Goal: Information Seeking & Learning: Learn about a topic

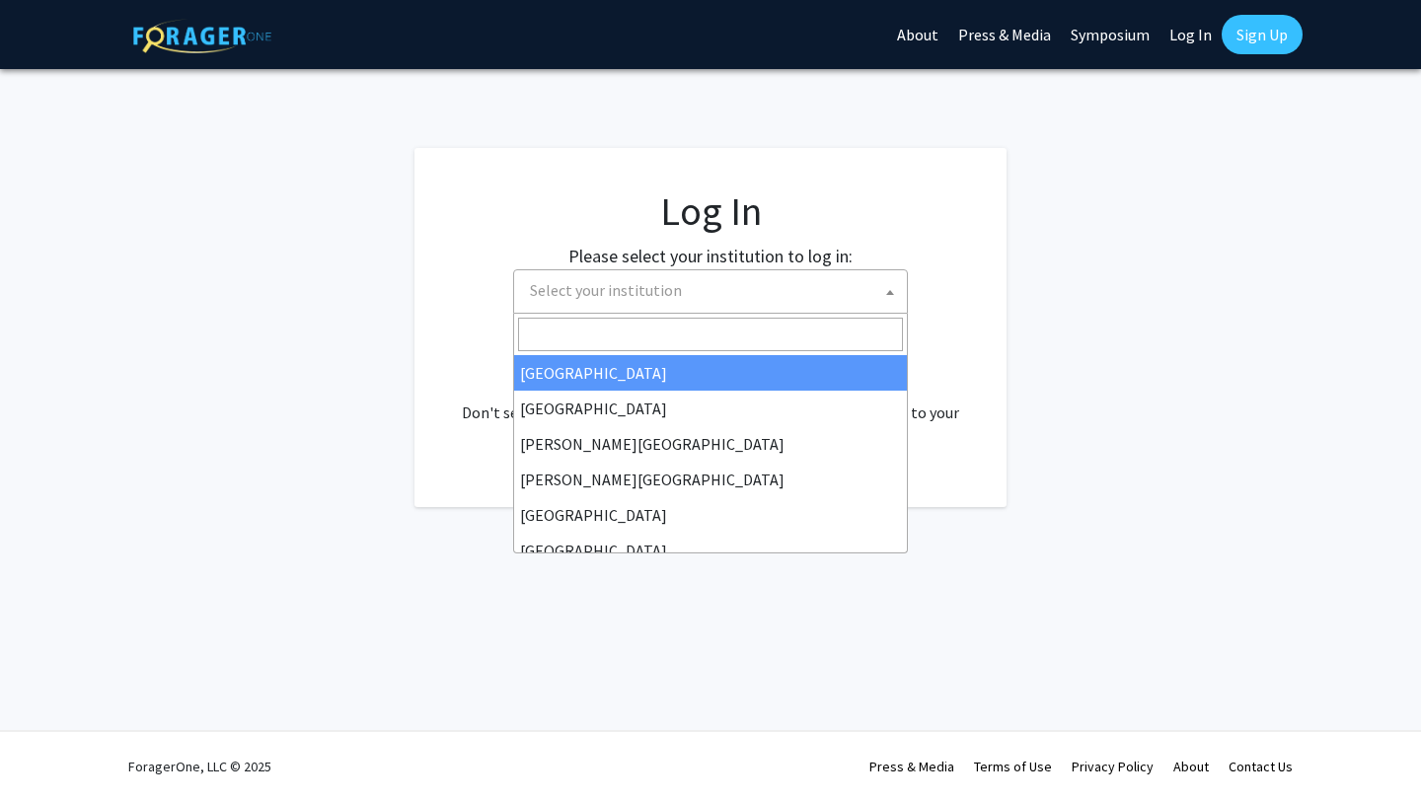
click at [796, 294] on span "Select your institution" at bounding box center [714, 290] width 385 height 40
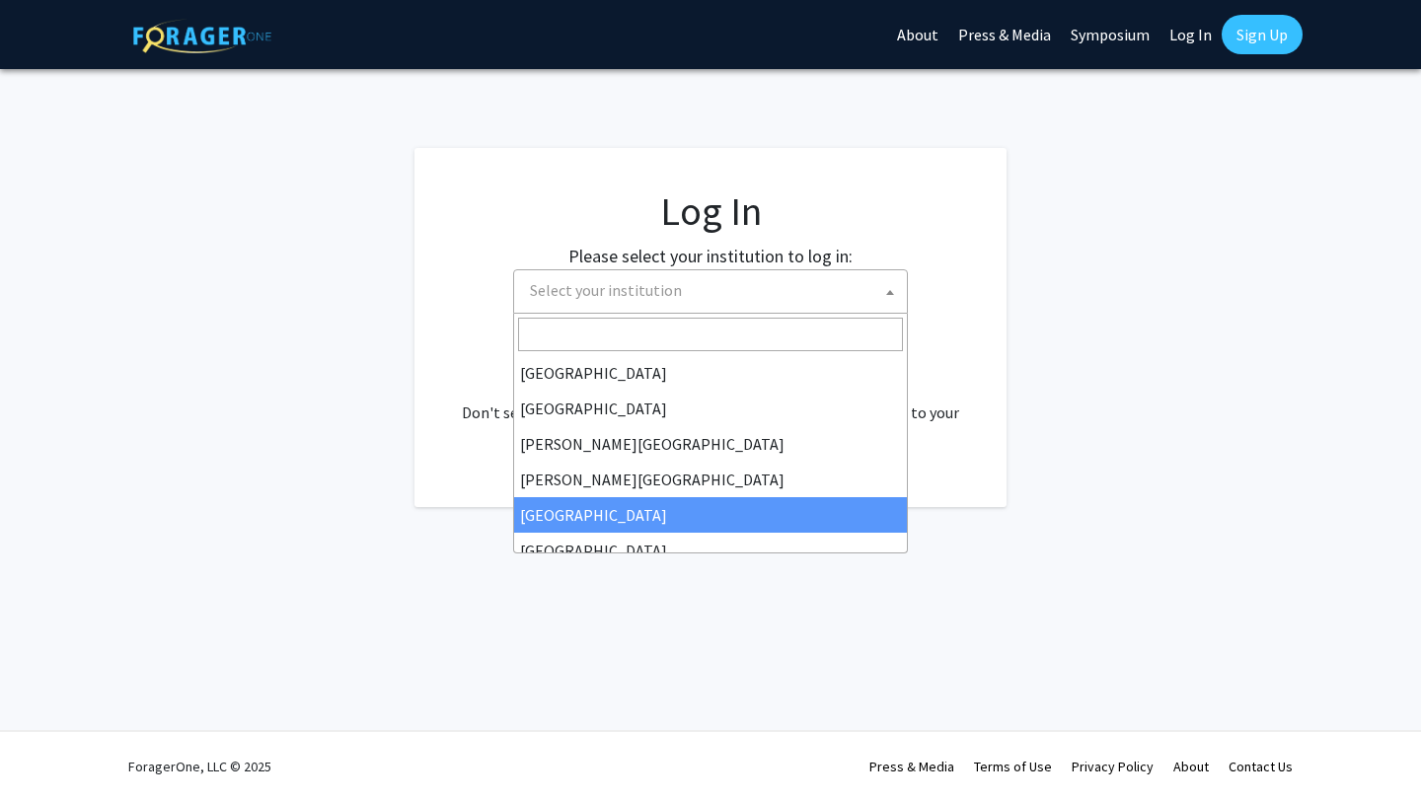
select select "6"
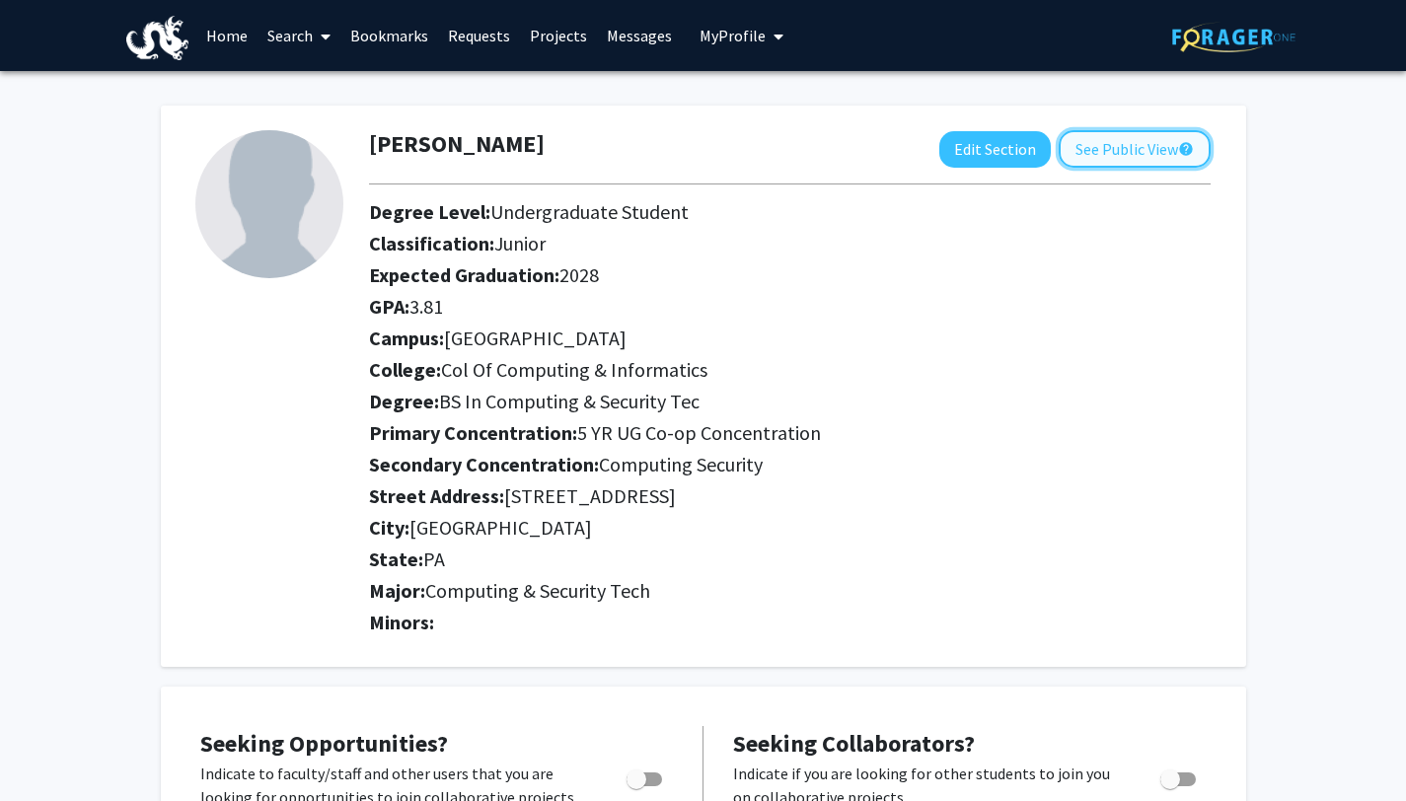
click at [1140, 152] on button "See Public View help" at bounding box center [1135, 148] width 152 height 37
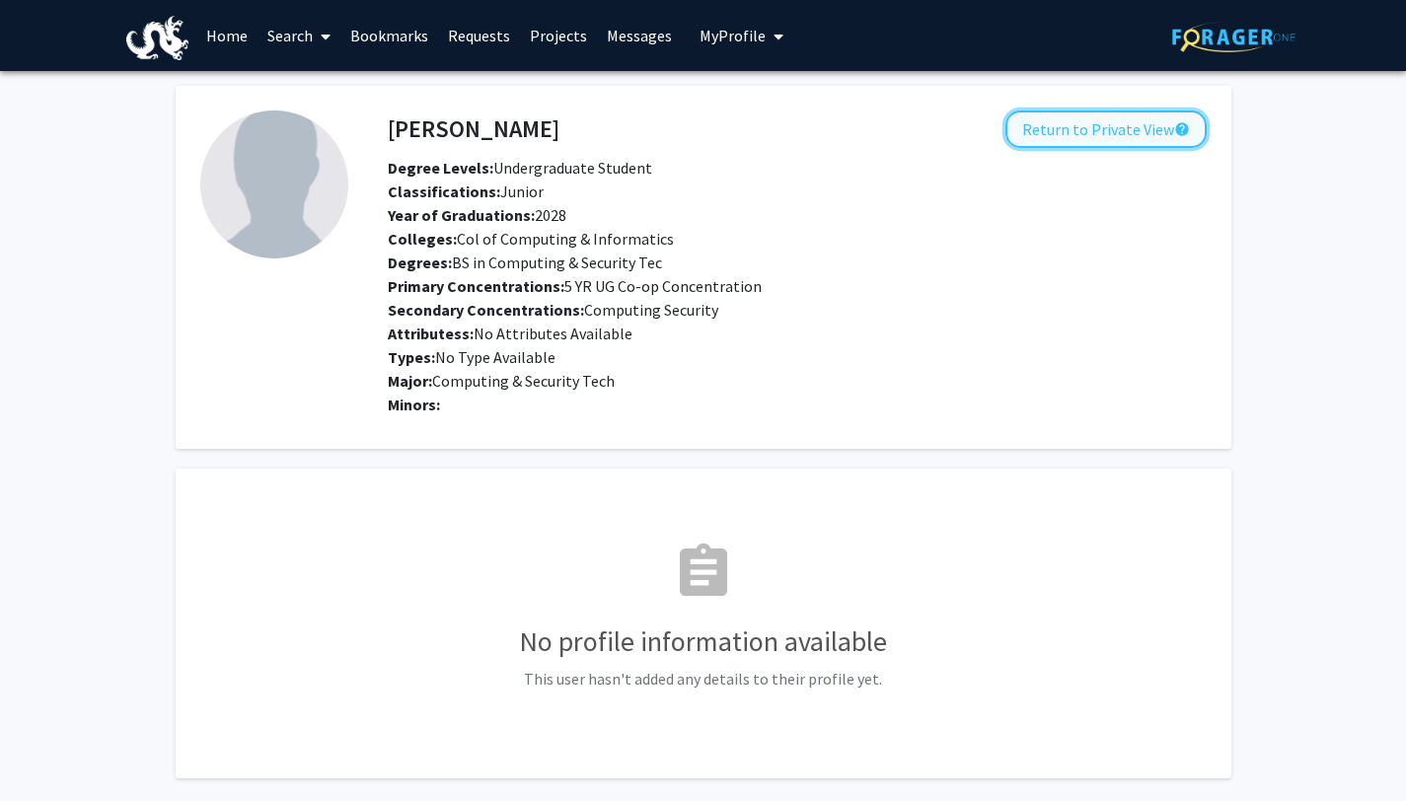
click at [1121, 133] on button "Return to Private View help" at bounding box center [1105, 129] width 201 height 37
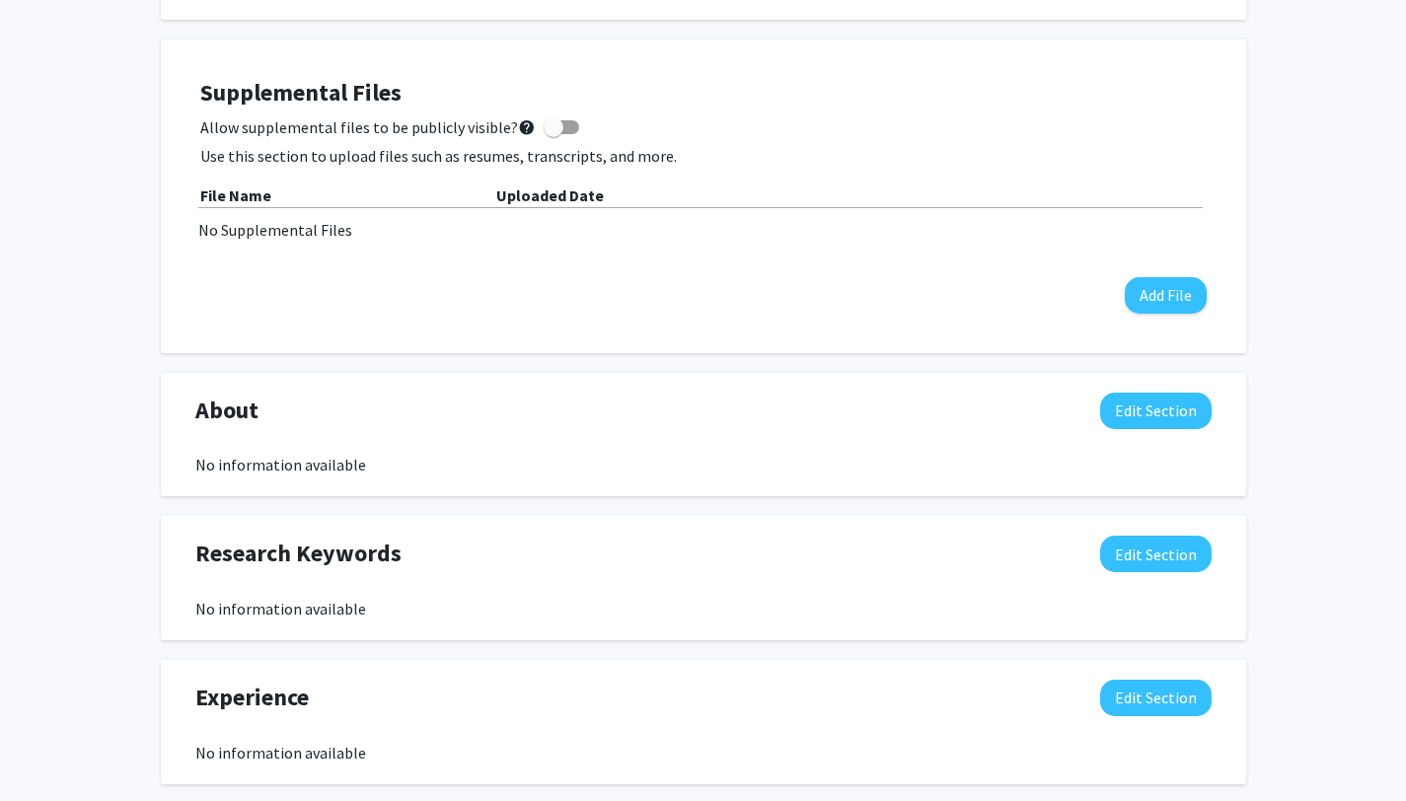
scroll to position [598, 0]
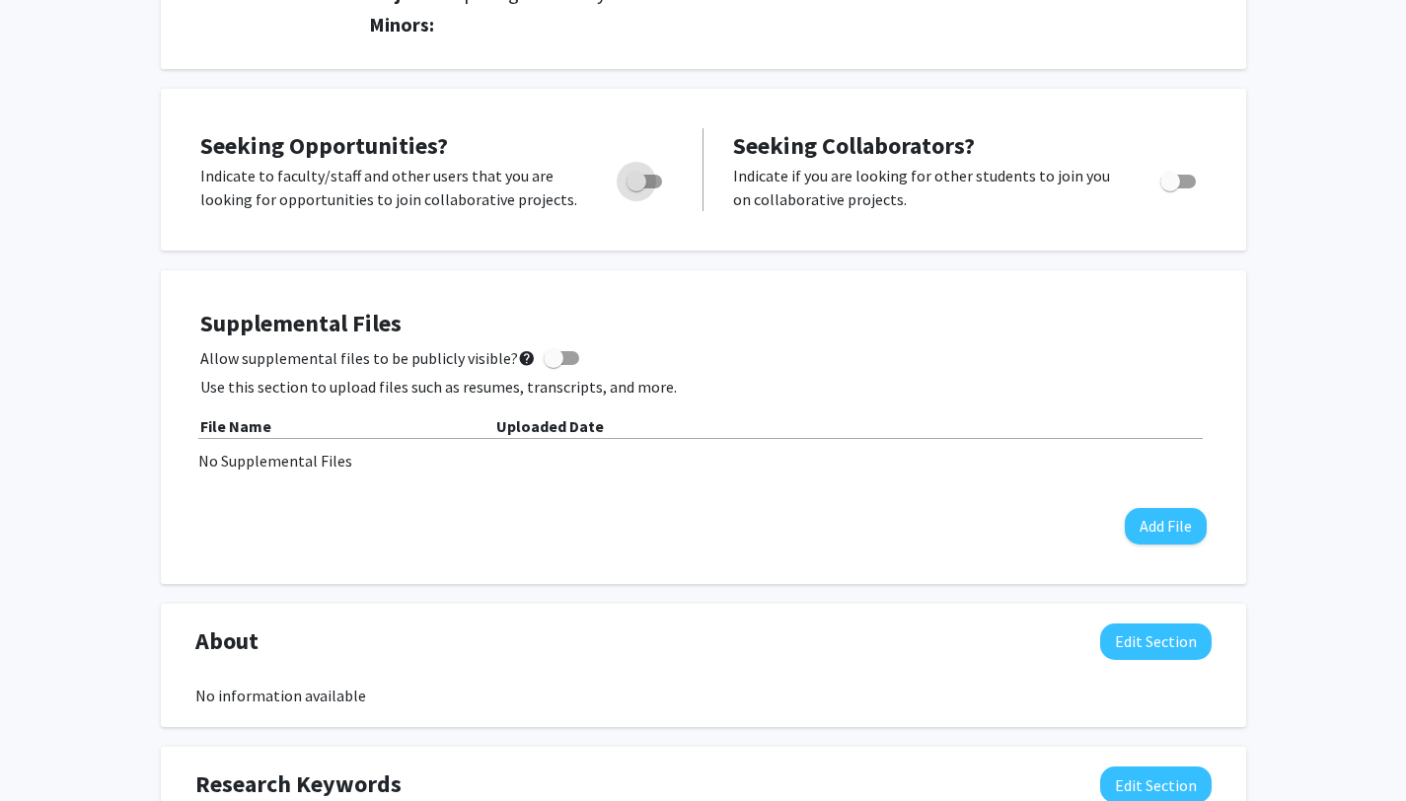
click at [643, 182] on span "Toggle" at bounding box center [637, 182] width 20 height 20
click at [636, 188] on input "Are you actively seeking opportunities?" at bounding box center [635, 188] width 1 height 1
checkbox input "true"
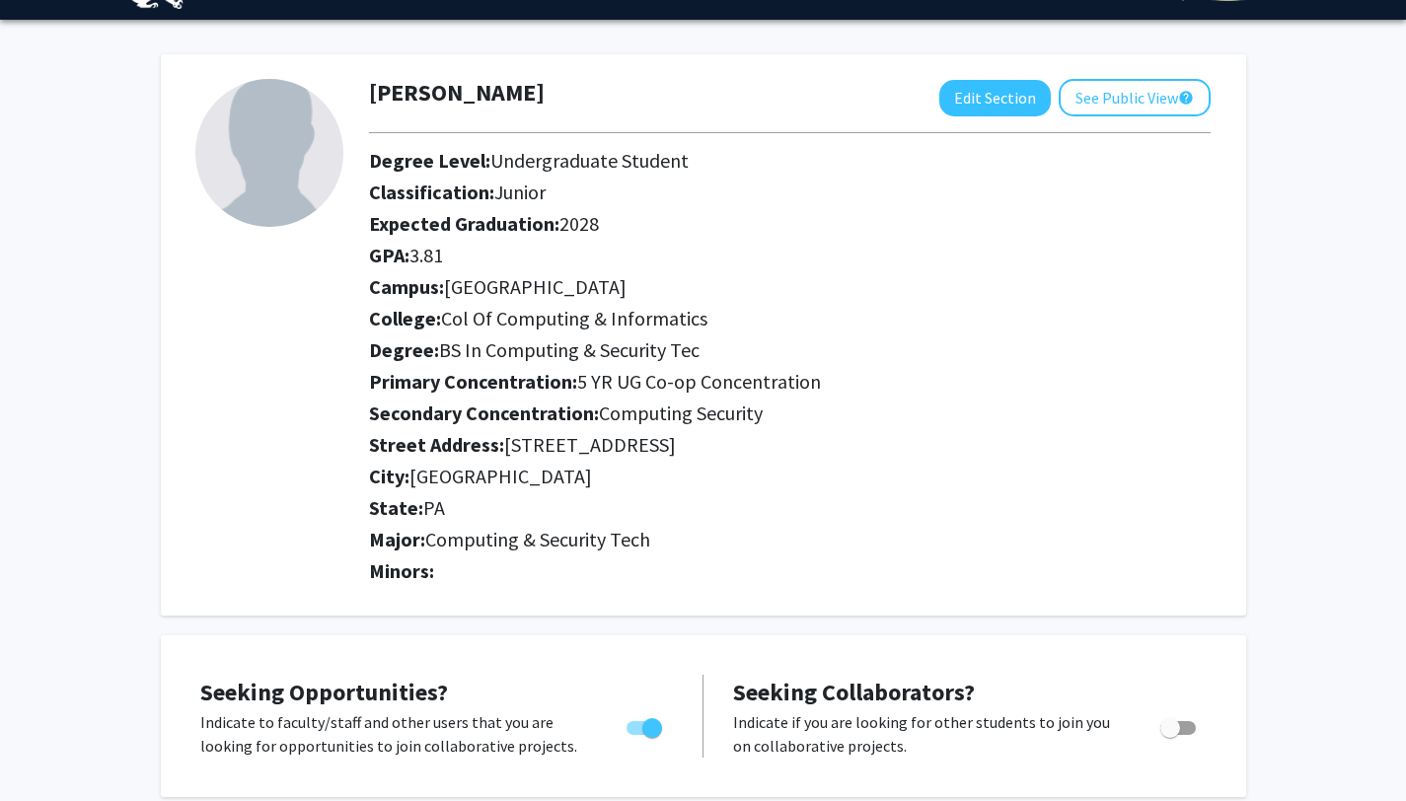
scroll to position [0, 0]
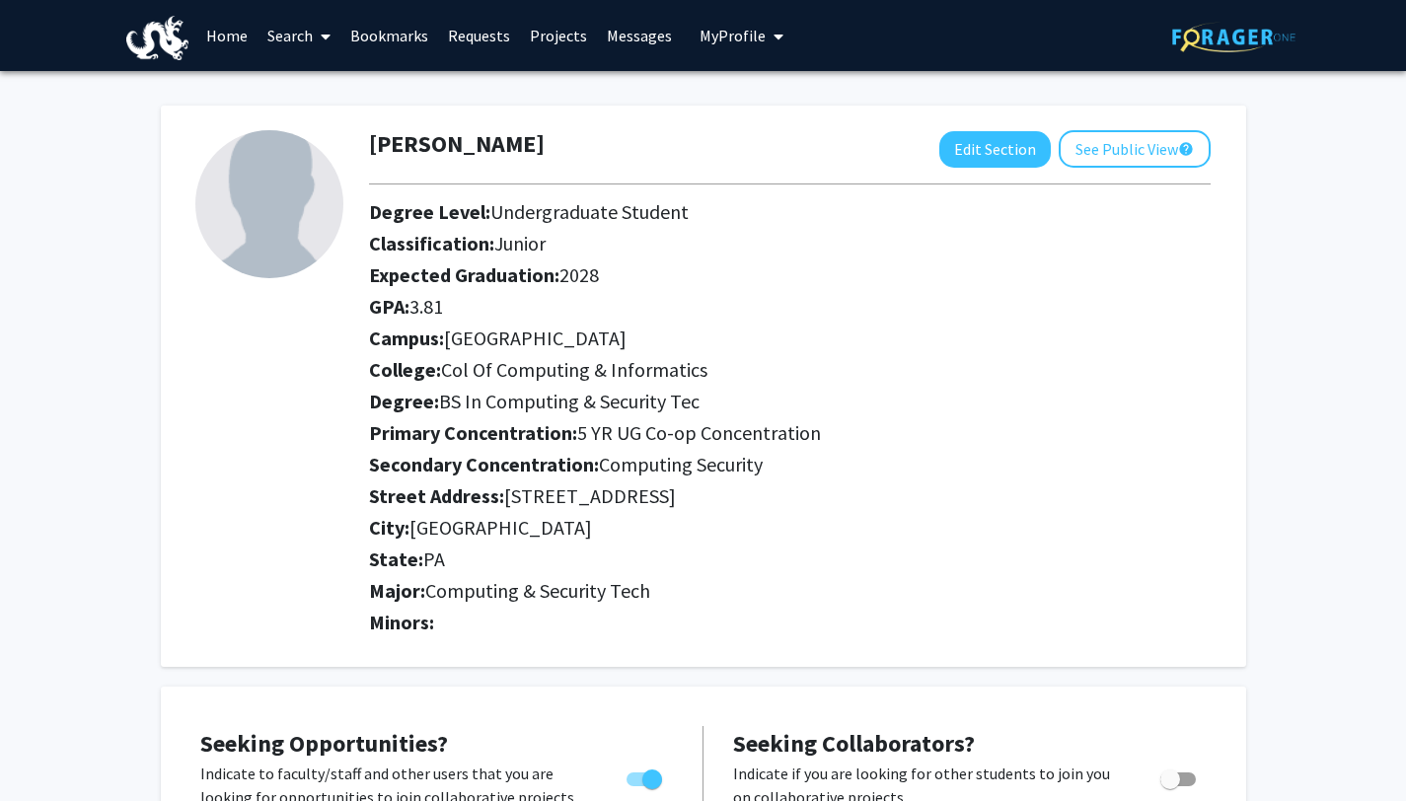
click at [287, 36] on link "Search" at bounding box center [299, 35] width 83 height 69
click at [320, 78] on span "Faculty/Staff" at bounding box center [330, 90] width 145 height 39
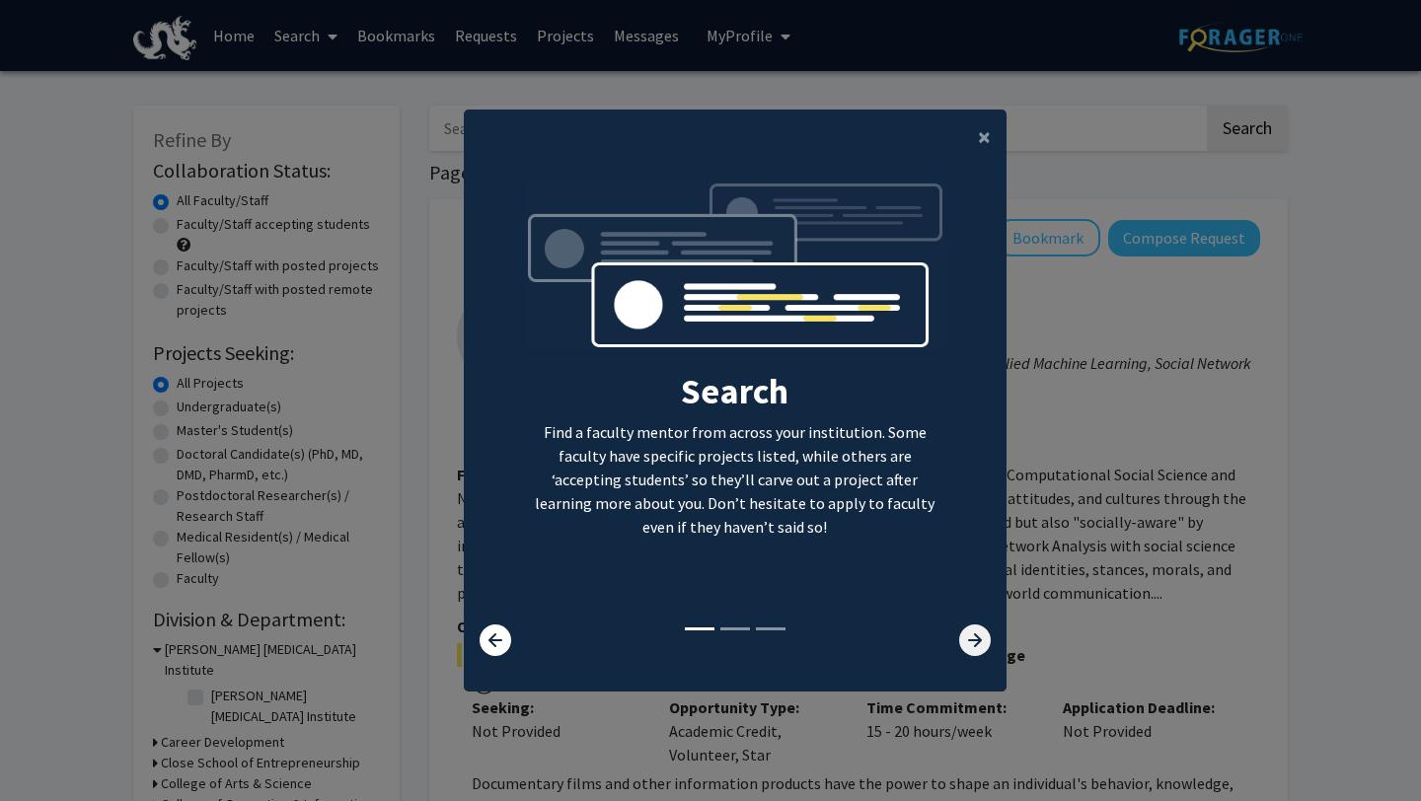
click at [976, 638] on icon at bounding box center [975, 641] width 32 height 32
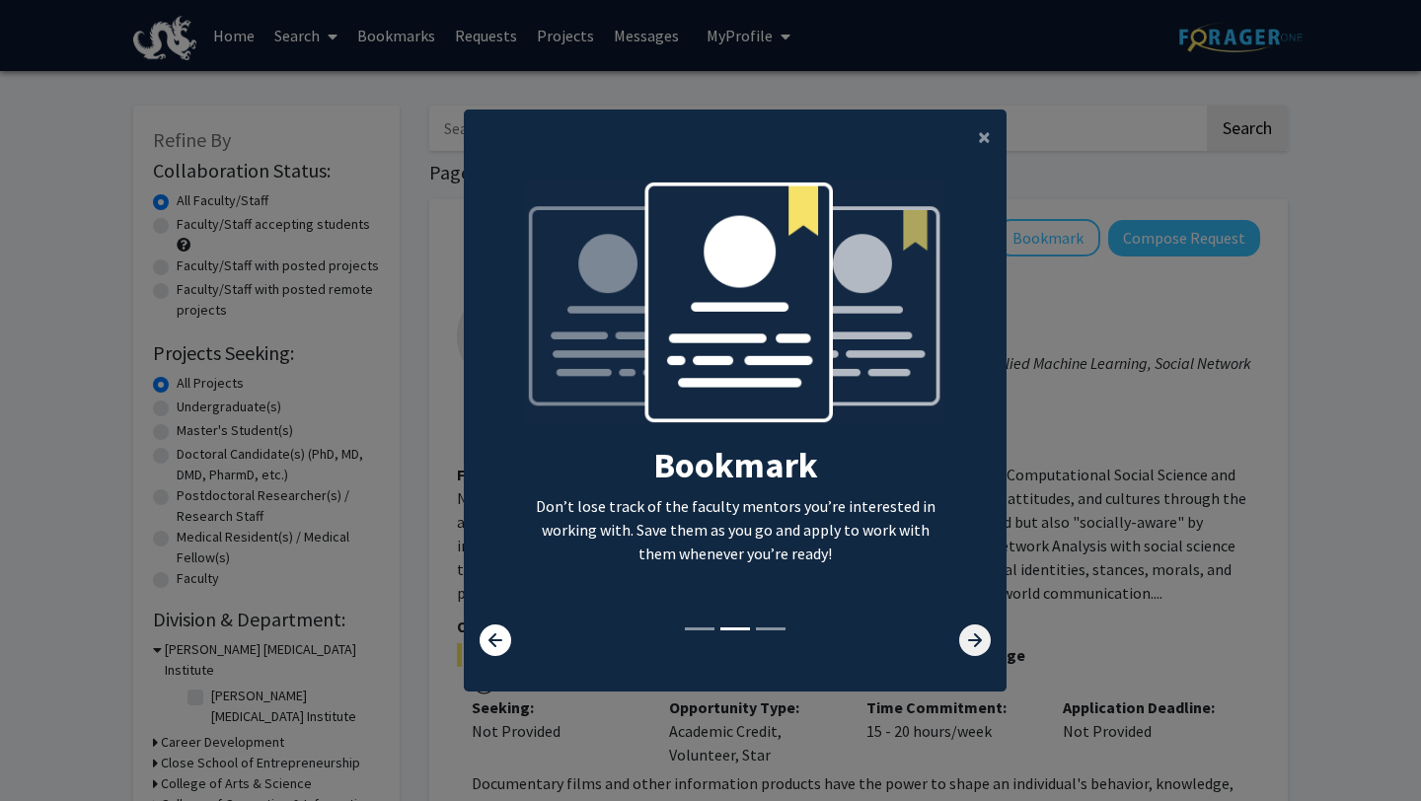
click at [968, 636] on icon at bounding box center [975, 641] width 32 height 32
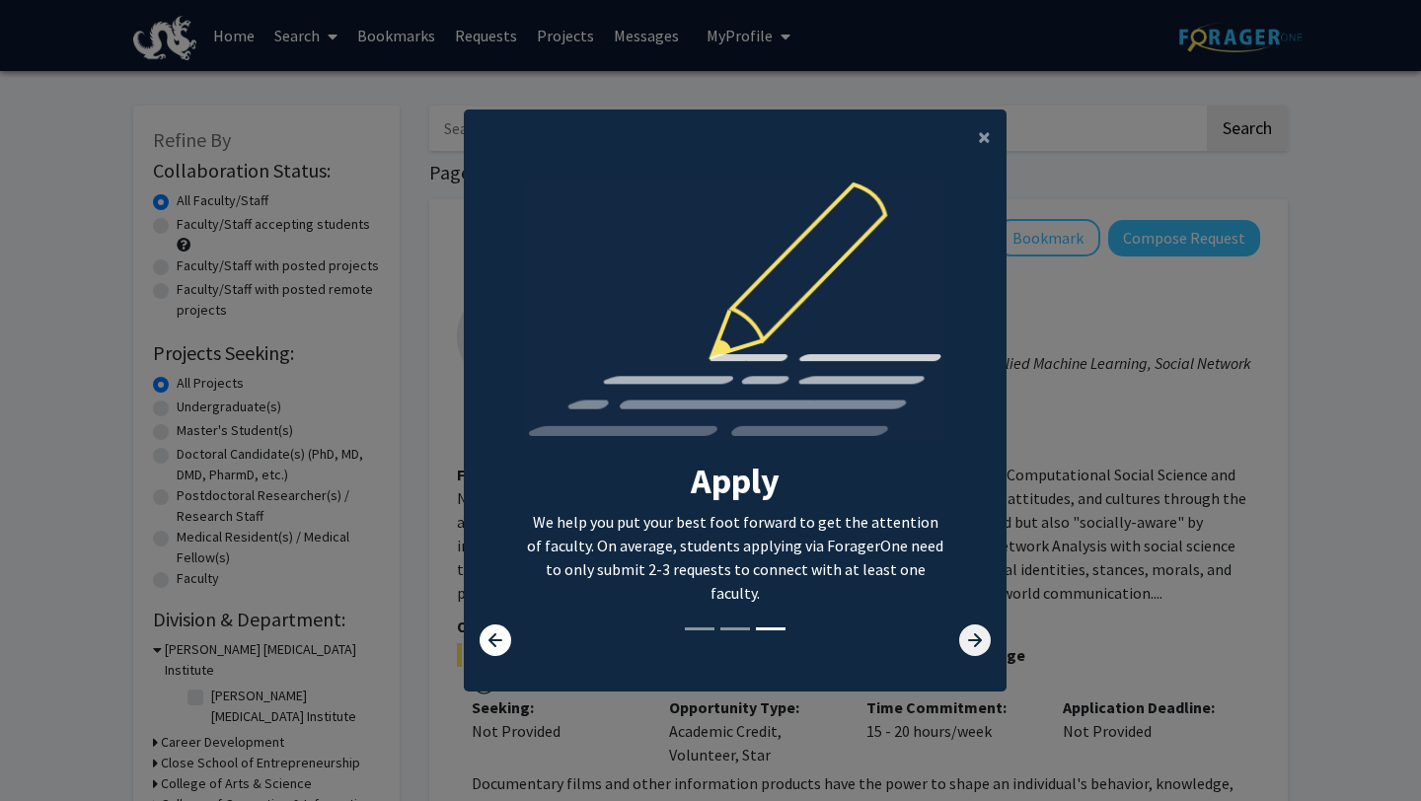
click at [968, 636] on icon at bounding box center [975, 641] width 32 height 32
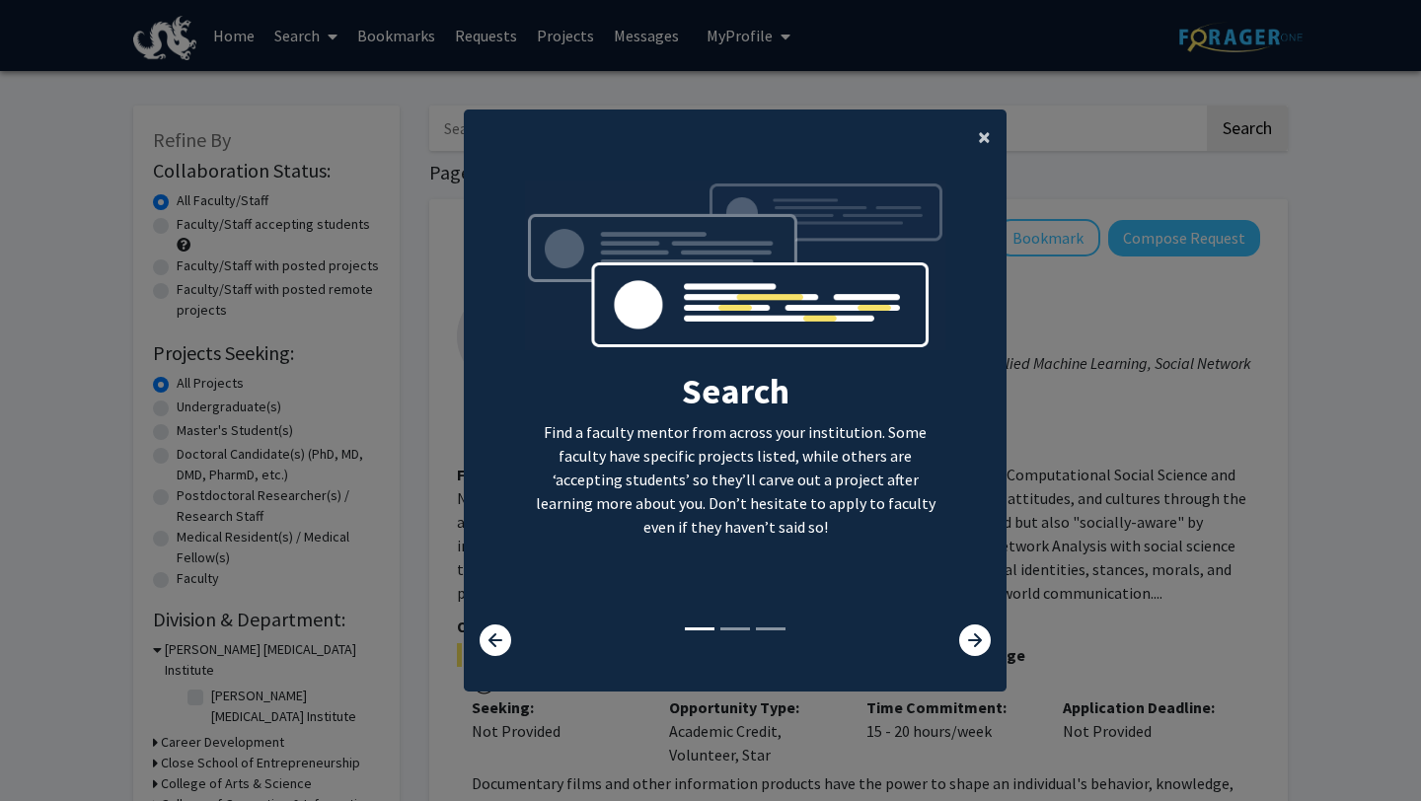
click at [969, 138] on button "×" at bounding box center [984, 137] width 44 height 55
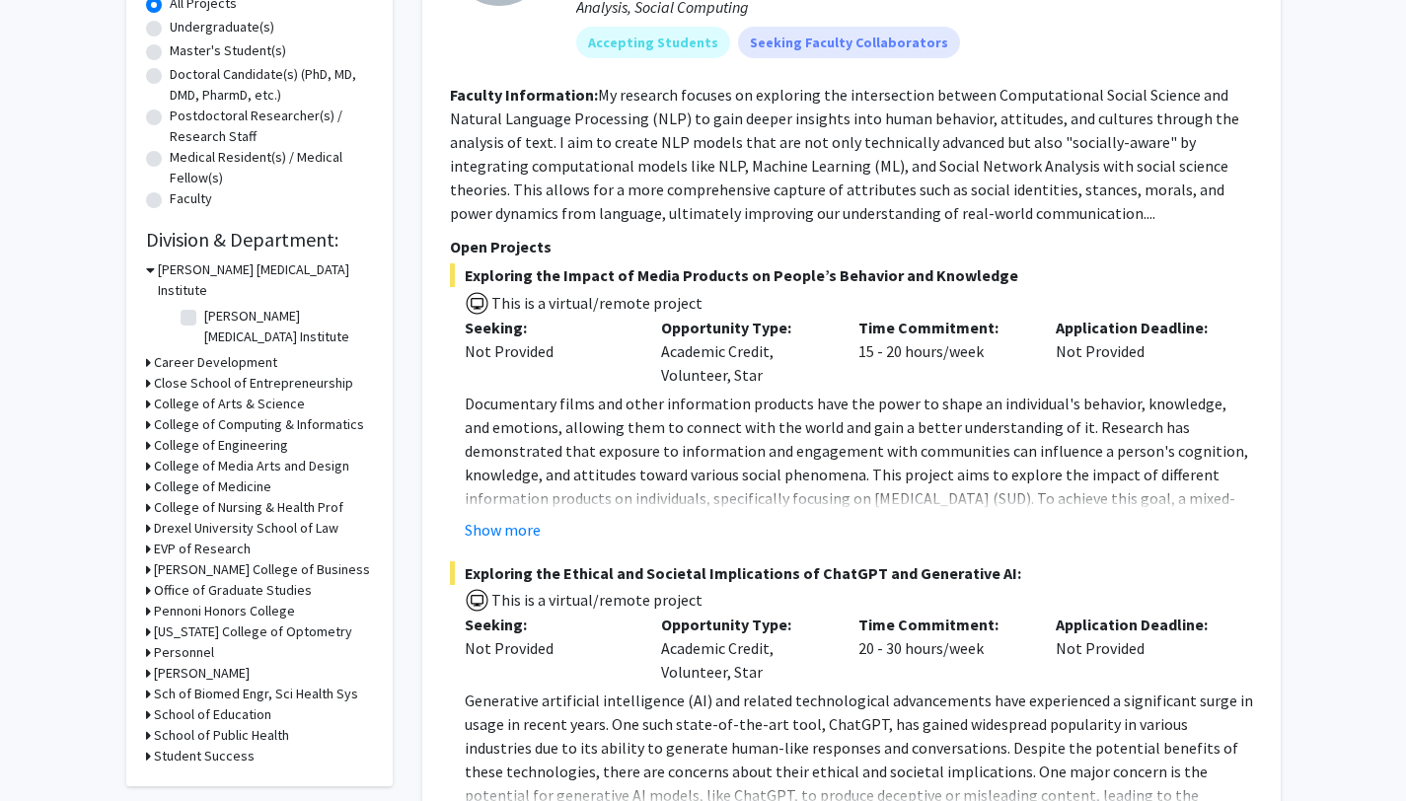
scroll to position [381, 0]
drag, startPoint x: 497, startPoint y: 527, endPoint x: 545, endPoint y: 524, distance: 47.4
click at [503, 526] on button "Show more" at bounding box center [503, 529] width 76 height 24
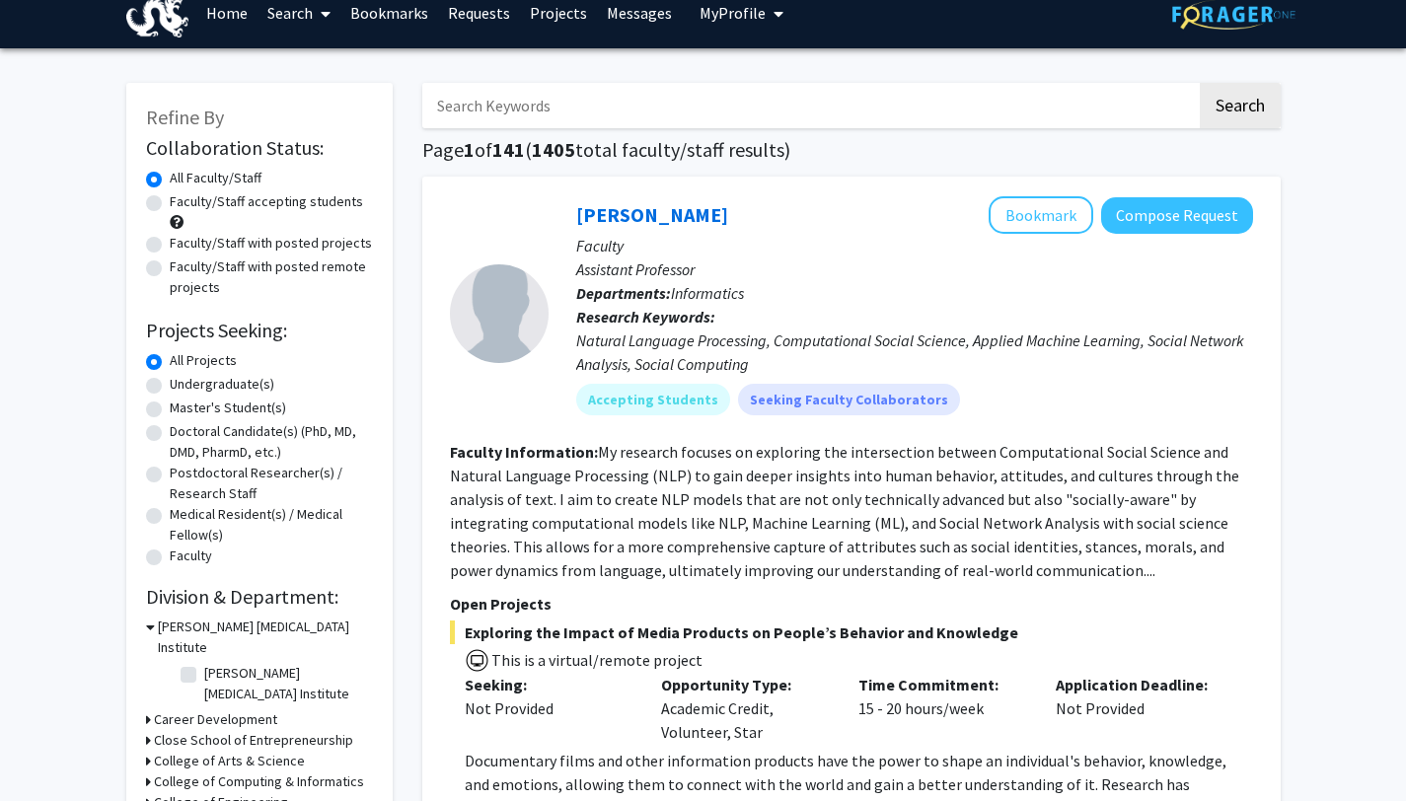
scroll to position [21, 0]
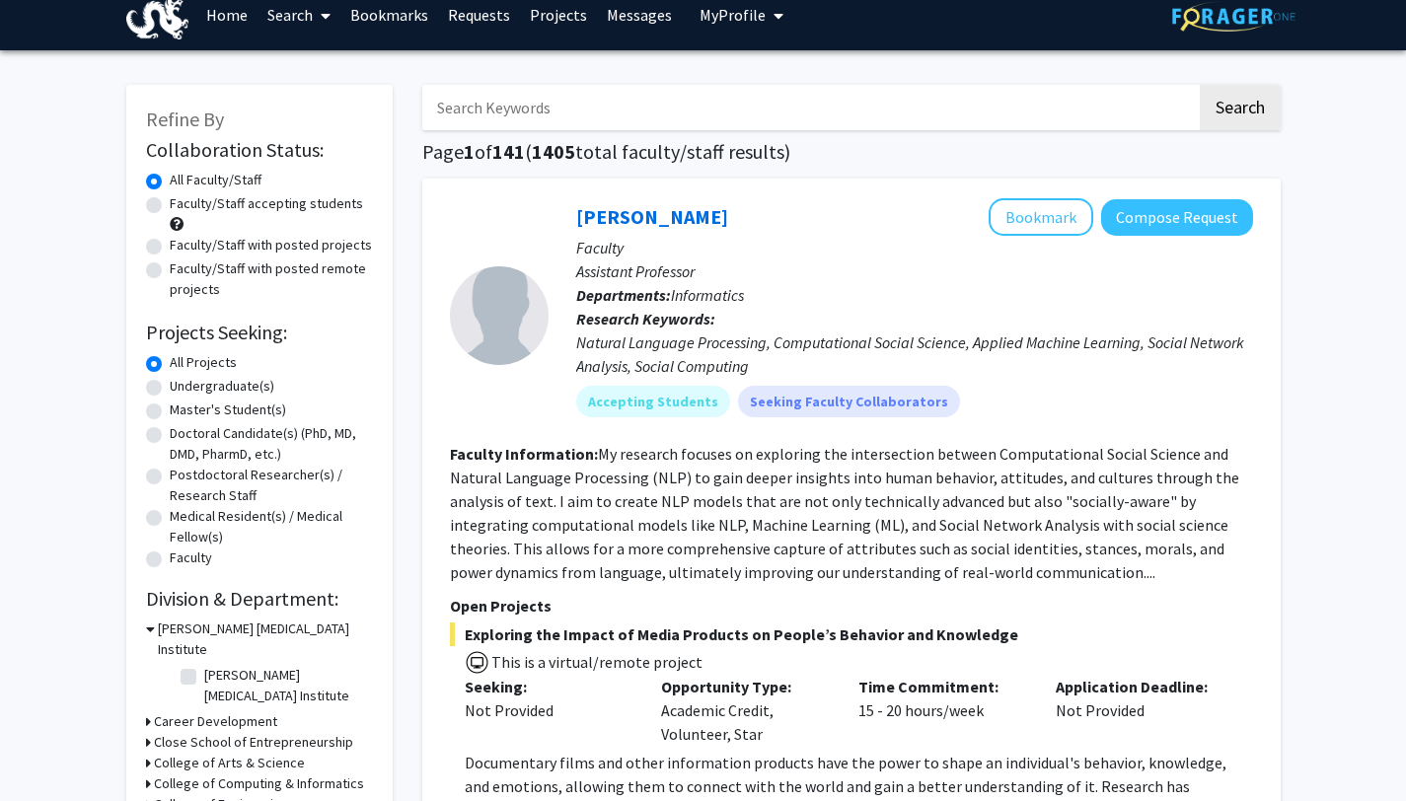
click at [170, 383] on label "Undergraduate(s)" at bounding box center [222, 386] width 105 height 21
click at [170, 383] on input "Undergraduate(s)" at bounding box center [176, 382] width 13 height 13
radio input "true"
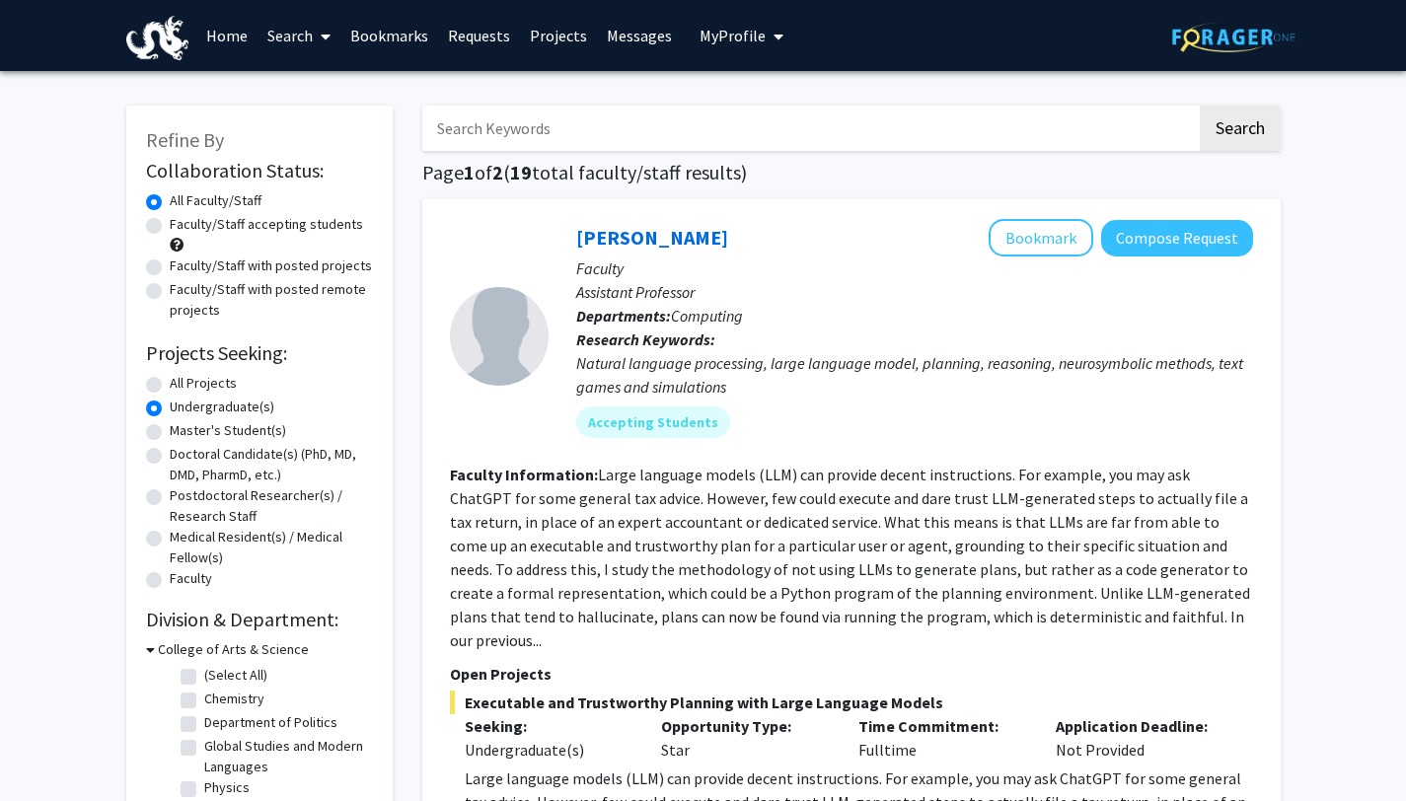
click at [170, 222] on label "Faculty/Staff accepting students" at bounding box center [266, 224] width 193 height 21
click at [170, 222] on input "Faculty/Staff accepting students" at bounding box center [176, 220] width 13 height 13
radio input "true"
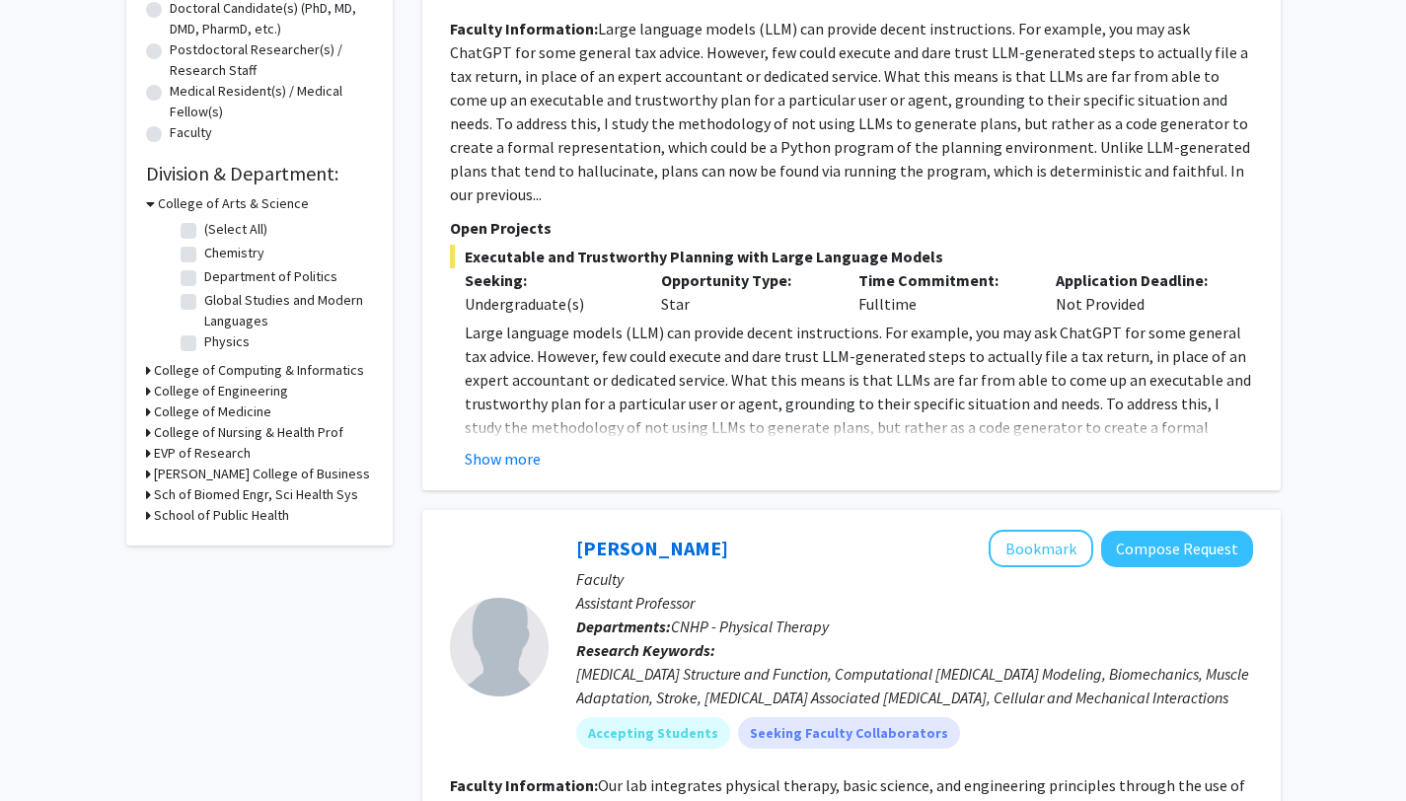
scroll to position [416, 0]
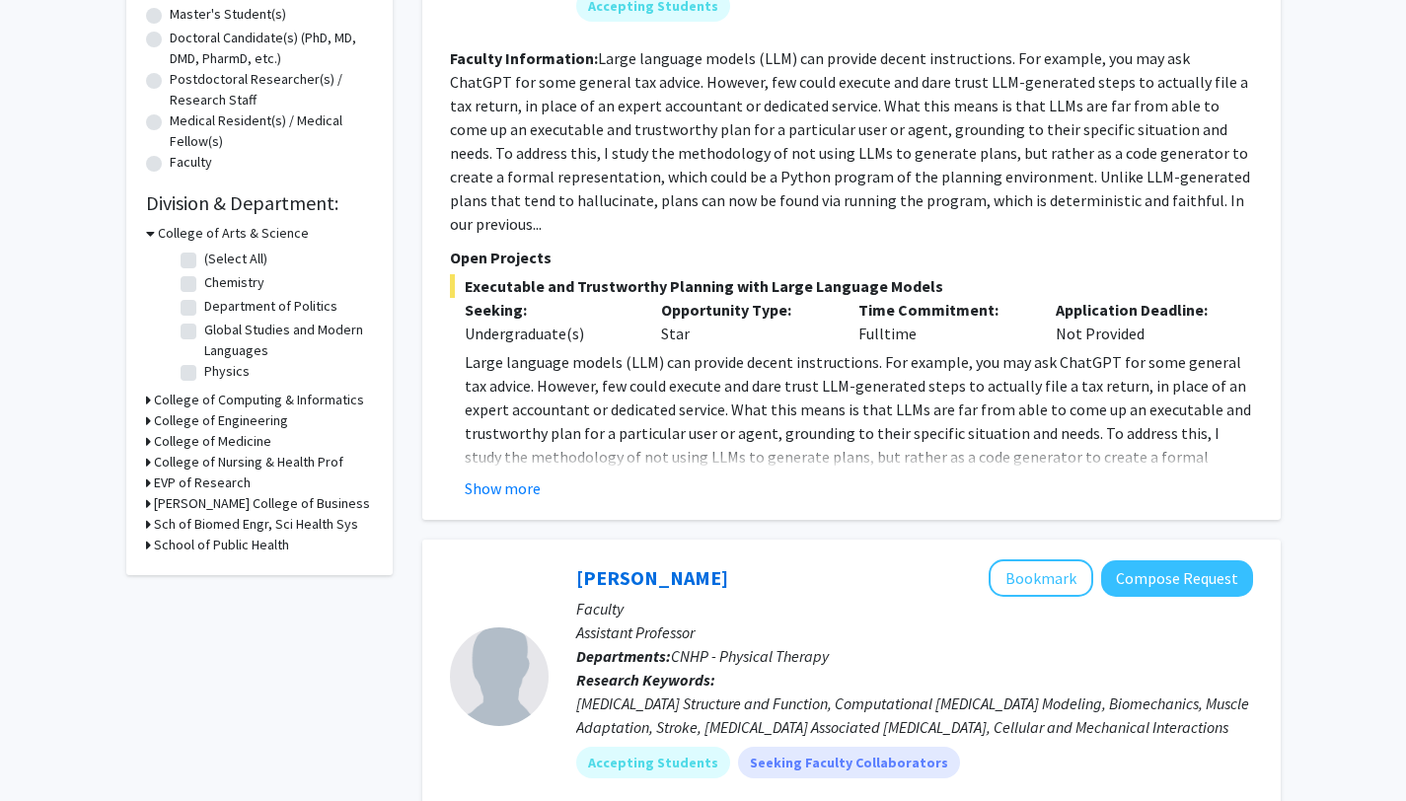
click at [149, 230] on icon at bounding box center [150, 233] width 9 height 21
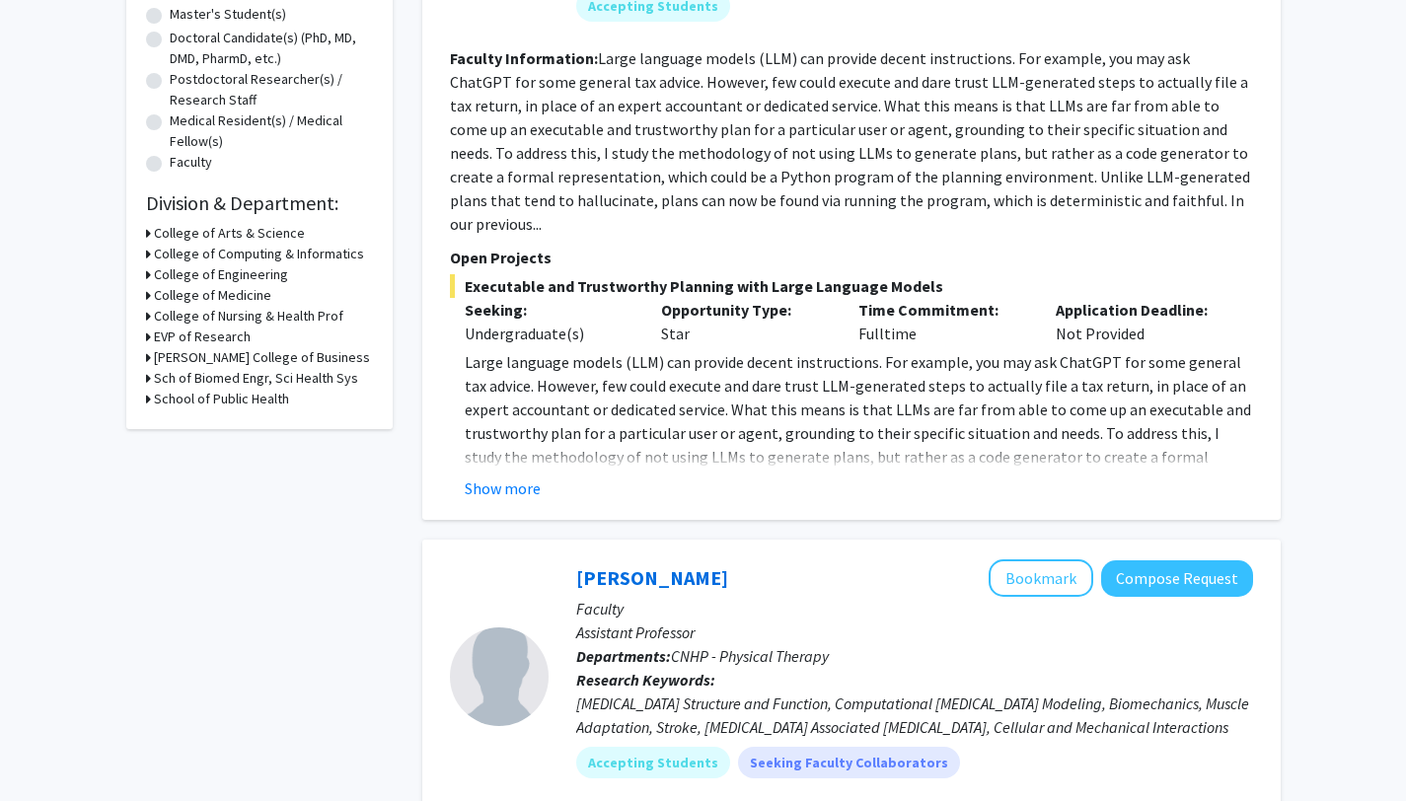
click at [149, 252] on icon at bounding box center [148, 254] width 5 height 21
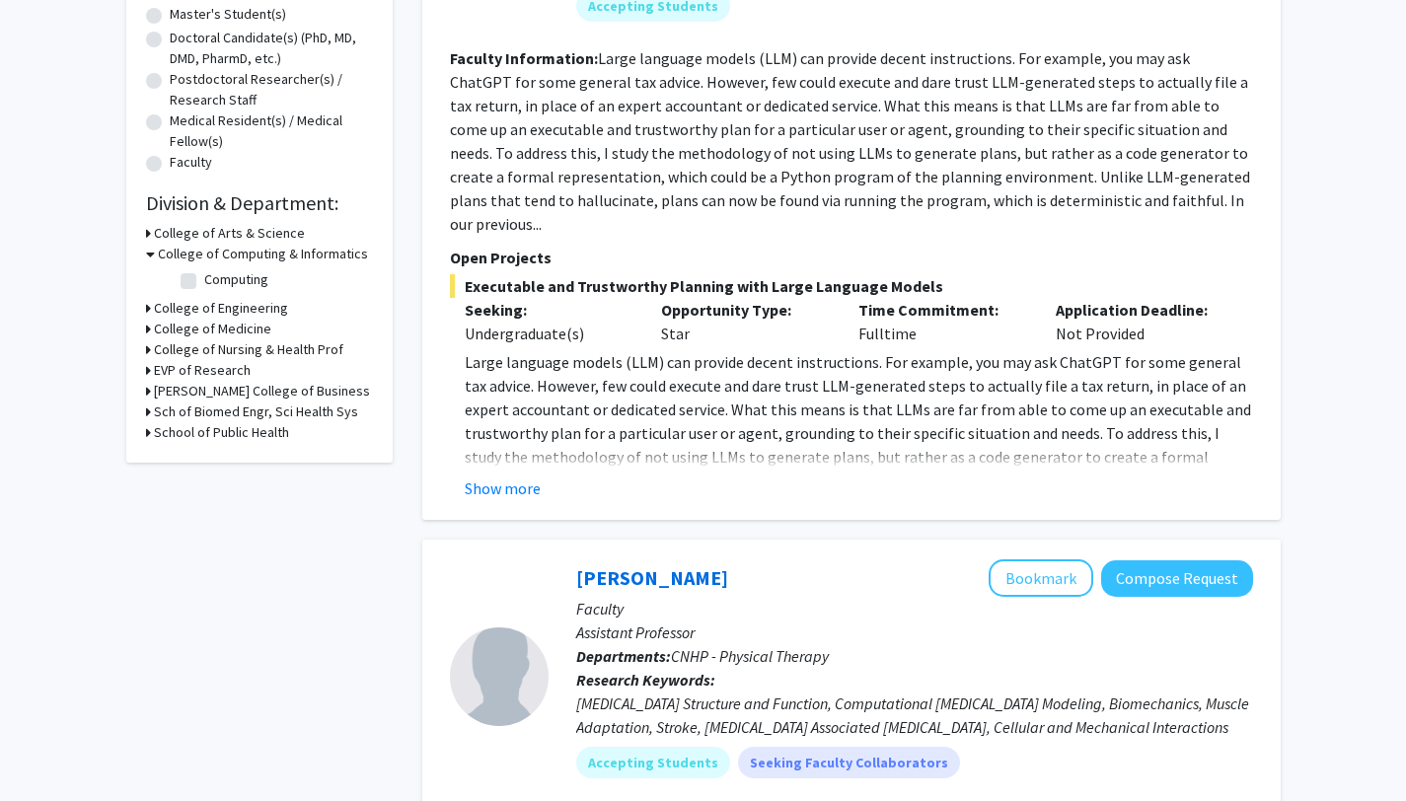
click at [204, 281] on label "Computing" at bounding box center [236, 279] width 64 height 21
click at [204, 281] on input "Computing" at bounding box center [210, 275] width 13 height 13
checkbox input "true"
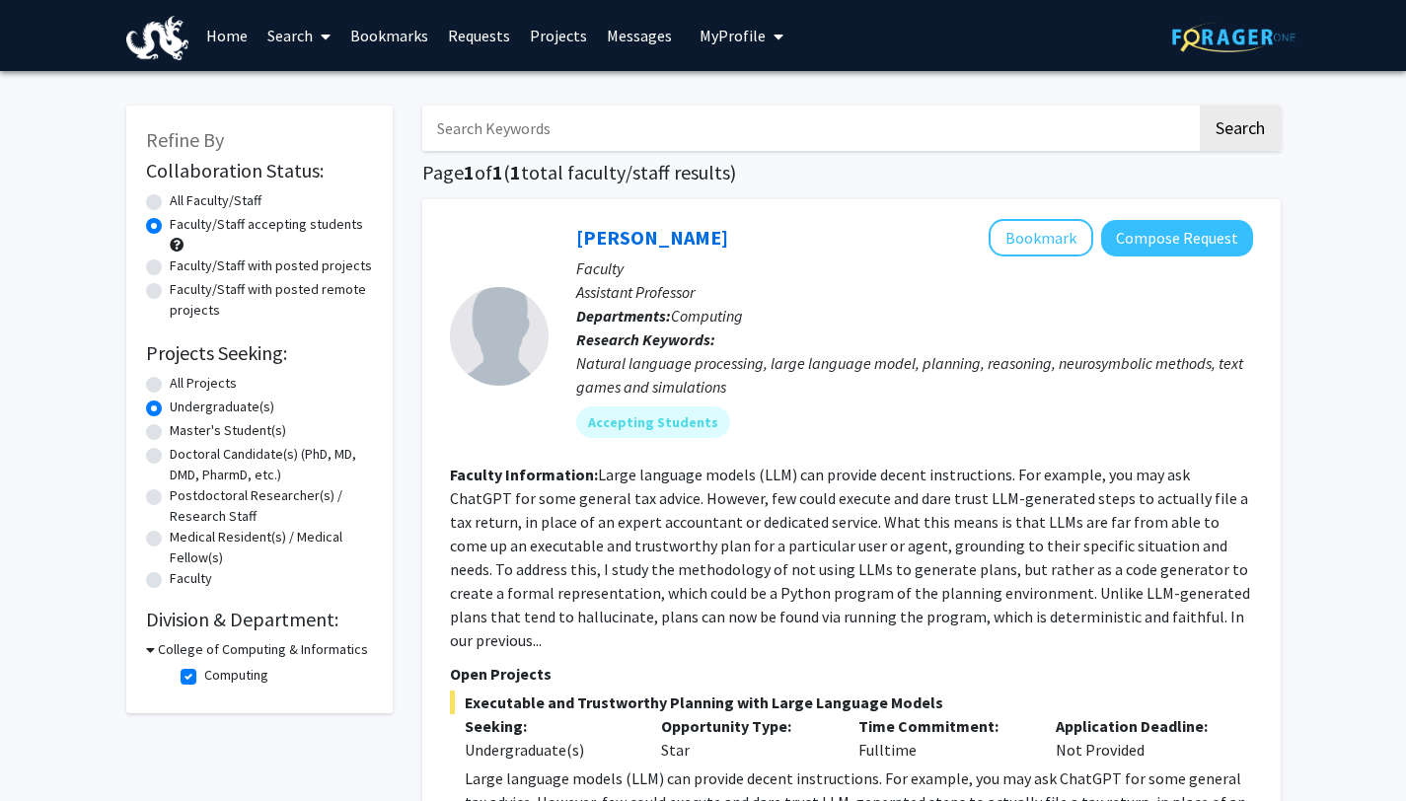
click at [719, 35] on span "My Profile" at bounding box center [733, 36] width 66 height 20
click at [320, 26] on span at bounding box center [322, 36] width 18 height 69
click at [332, 125] on span "Students" at bounding box center [318, 130] width 120 height 39
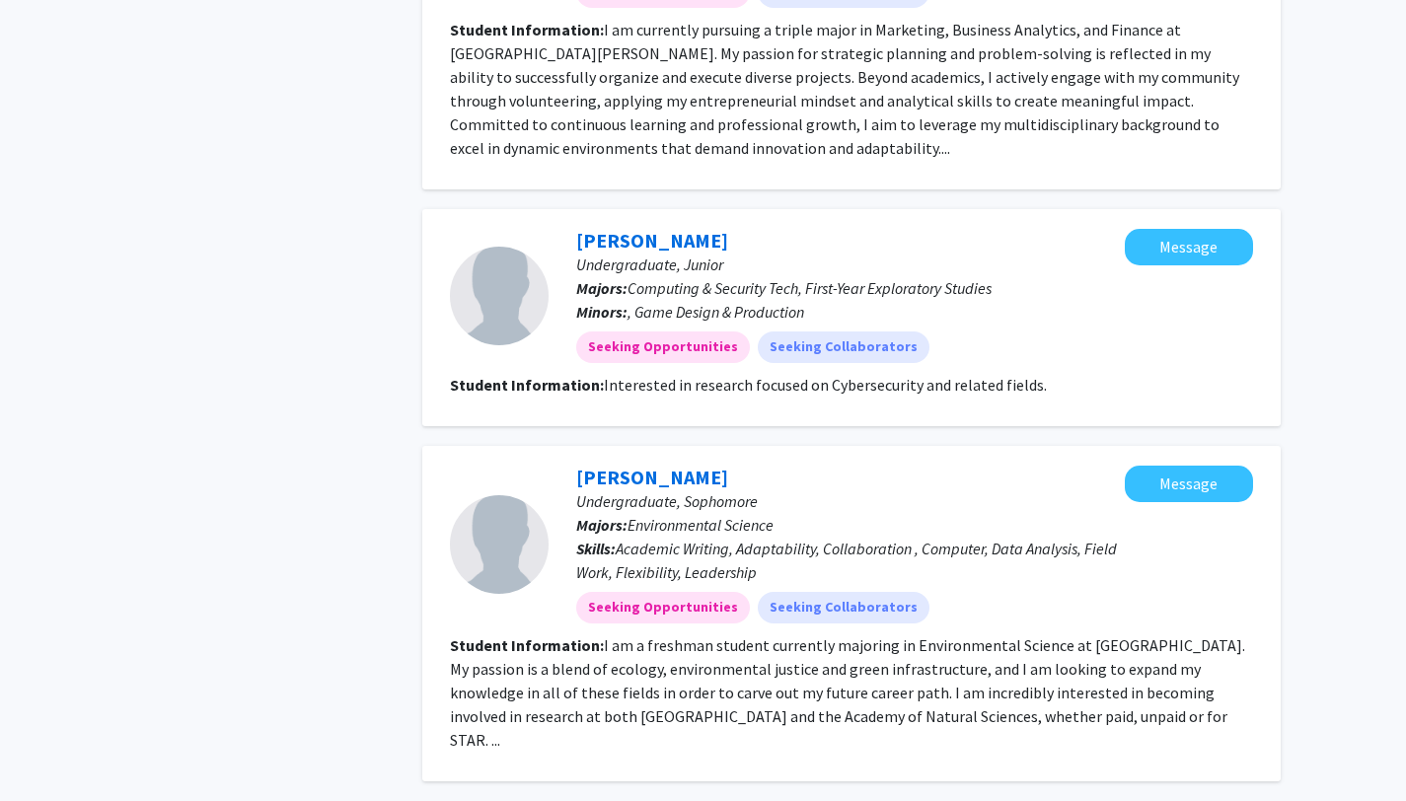
scroll to position [3046, 0]
